Goal: Consume media (video, audio): Consume media (video, audio)

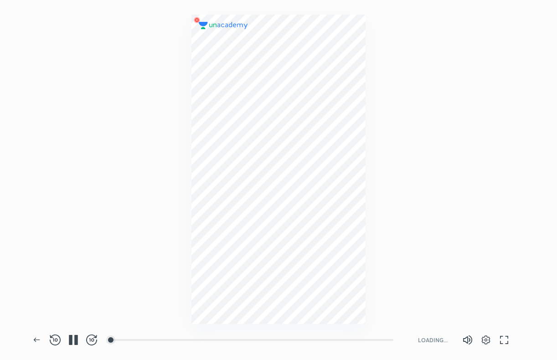
scroll to position [360, 556]
click at [92, 338] on icon "button" at bounding box center [91, 339] width 11 height 11
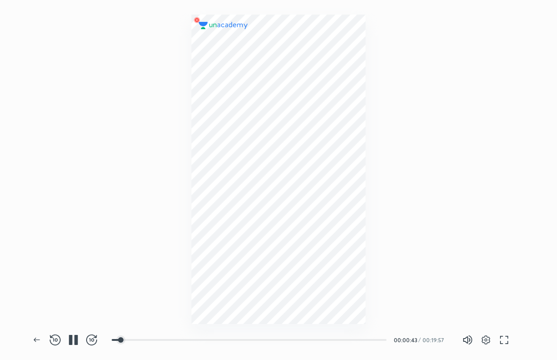
click at [92, 338] on icon "button" at bounding box center [91, 339] width 11 height 11
click at [145, 342] on div at bounding box center [144, 339] width 7 height 7
click at [170, 341] on div at bounding box center [168, 339] width 7 height 7
click at [199, 341] on div at bounding box center [197, 339] width 7 height 7
click at [208, 338] on div at bounding box center [206, 339] width 7 height 7
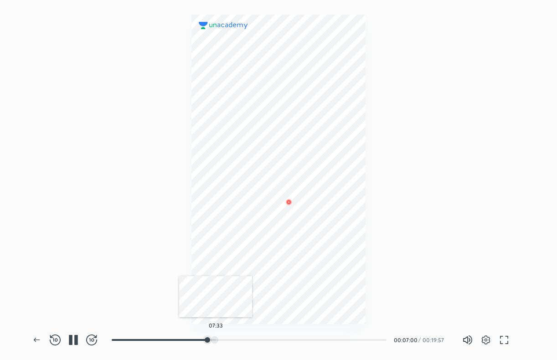
click at [216, 338] on div at bounding box center [214, 339] width 7 height 7
click at [40, 345] on icon "button" at bounding box center [36, 339] width 11 height 11
